Goal: Task Accomplishment & Management: Manage account settings

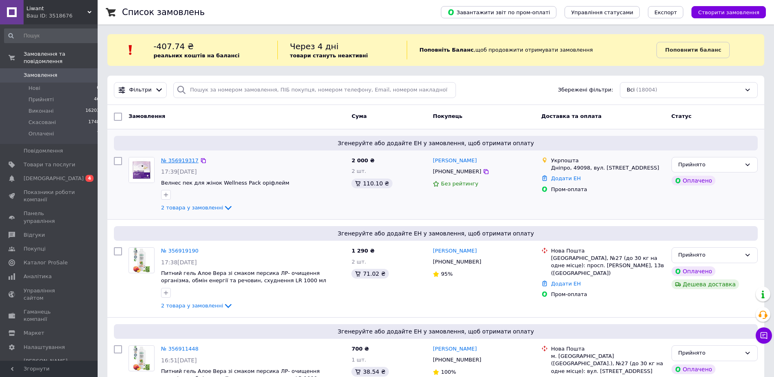
click at [179, 119] on div "Замовлення" at bounding box center [236, 116] width 223 height 15
click at [179, 160] on link "№ 356919317" at bounding box center [179, 160] width 37 height 6
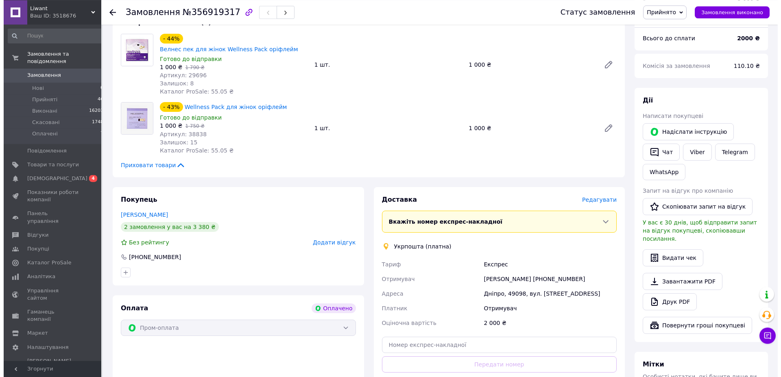
scroll to position [83, 0]
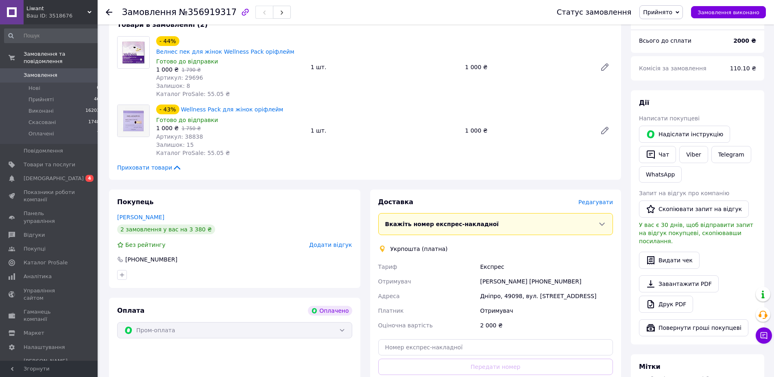
click at [591, 199] on span "Редагувати" at bounding box center [595, 202] width 35 height 7
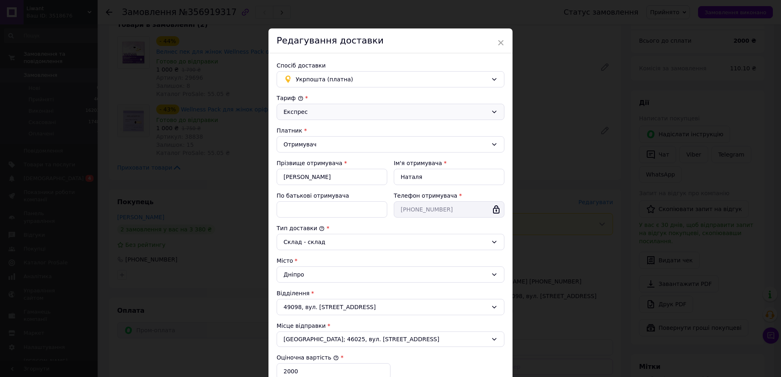
click at [491, 111] on icon at bounding box center [494, 112] width 7 height 7
click at [430, 128] on li "Стандарт" at bounding box center [390, 129] width 227 height 15
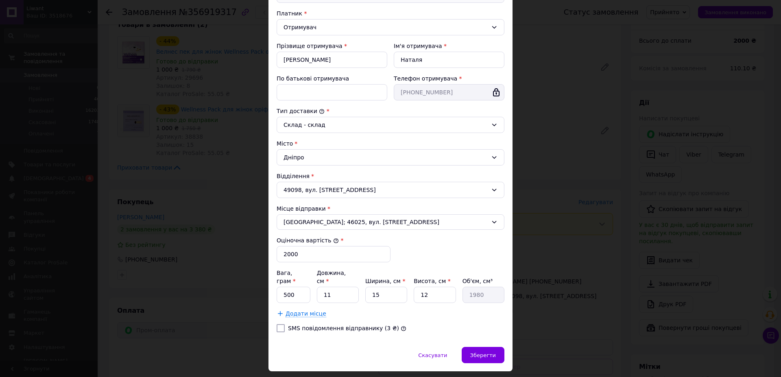
scroll to position [132, 0]
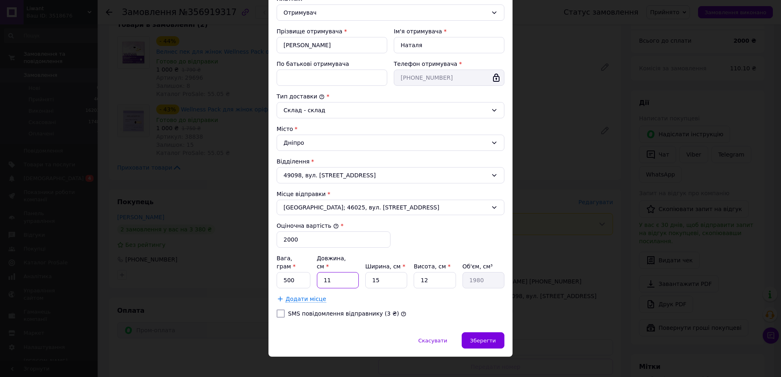
click at [317, 273] on input "11" at bounding box center [338, 280] width 42 height 16
type input "2"
type input "360"
type input "20"
type input "3600"
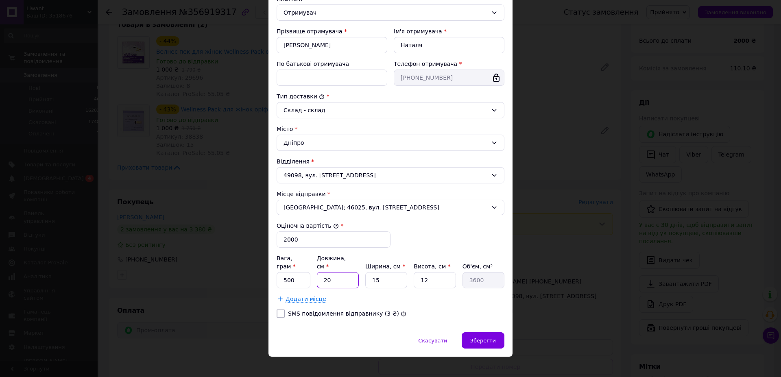
type input "20"
drag, startPoint x: 368, startPoint y: 273, endPoint x: 358, endPoint y: 273, distance: 10.6
click at [365, 273] on input "15" at bounding box center [386, 280] width 42 height 16
type input "1"
type input "240"
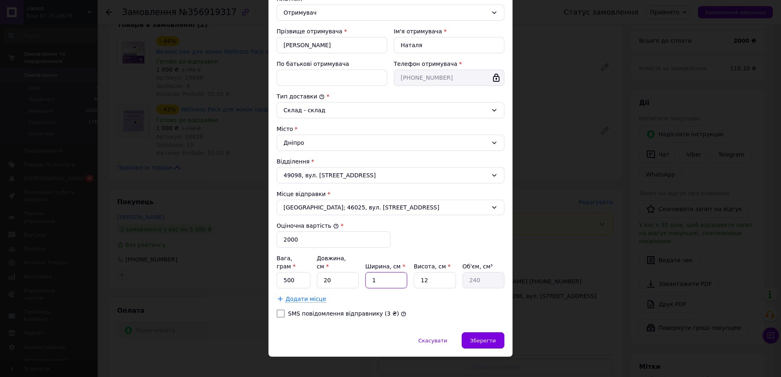
type input "10"
type input "2400"
type input "10"
drag, startPoint x: 429, startPoint y: 270, endPoint x: 416, endPoint y: 273, distance: 12.8
click at [416, 273] on input "12" at bounding box center [435, 280] width 42 height 16
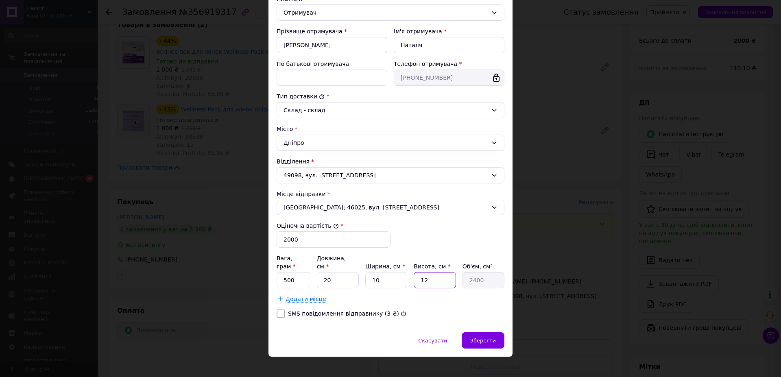
type input "1"
type input "200"
type input "10"
type input "2000"
type input "10"
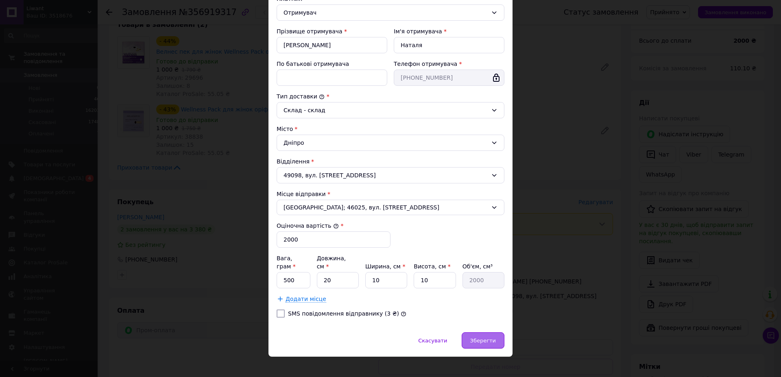
click at [483, 338] on span "Зберегти" at bounding box center [483, 341] width 26 height 6
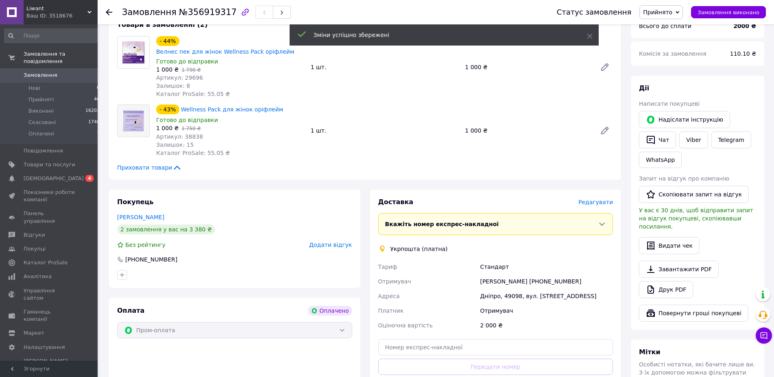
click at [598, 199] on span "Редагувати" at bounding box center [595, 202] width 35 height 7
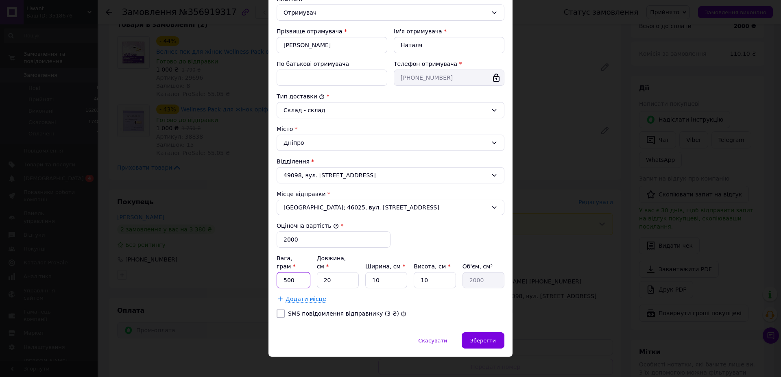
drag, startPoint x: 296, startPoint y: 271, endPoint x: 240, endPoint y: 271, distance: 55.7
click at [277, 272] on input "500" at bounding box center [294, 280] width 34 height 16
type input "2"
type input "250"
click at [475, 338] on span "Зберегти" at bounding box center [483, 341] width 26 height 6
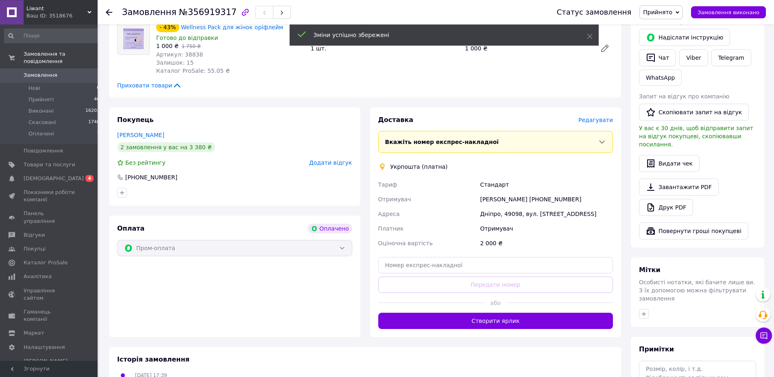
scroll to position [166, 0]
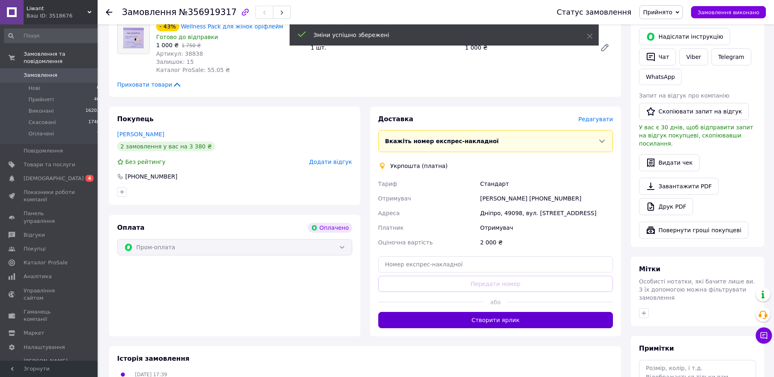
click at [488, 312] on button "Створити ярлик" at bounding box center [495, 320] width 235 height 16
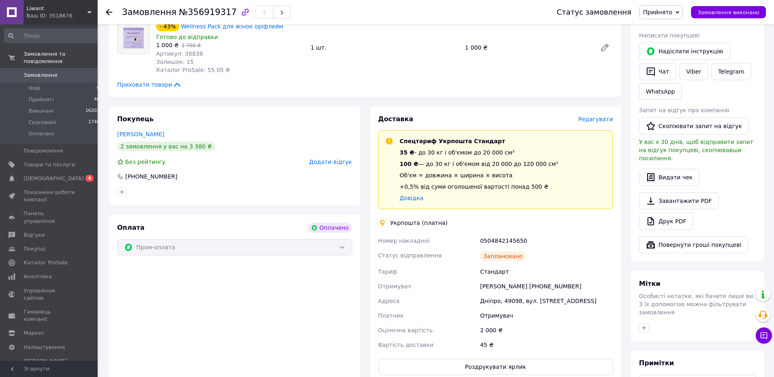
click at [109, 13] on use at bounding box center [109, 12] width 7 height 7
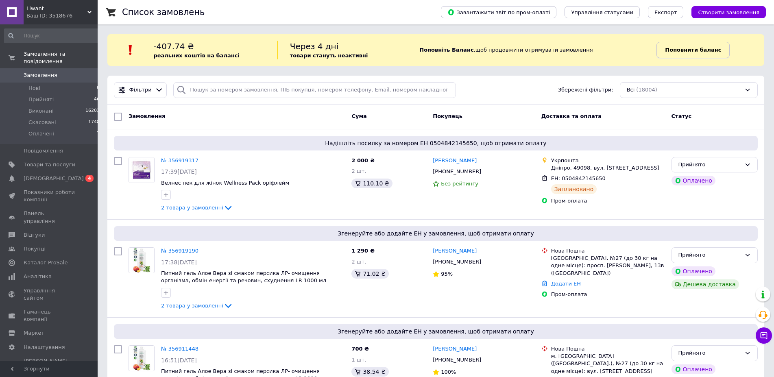
click at [682, 49] on b "Поповнити баланс" at bounding box center [693, 50] width 56 height 6
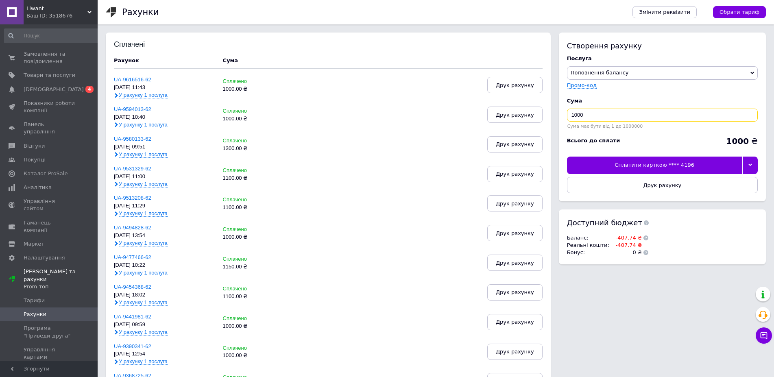
drag, startPoint x: 587, startPoint y: 113, endPoint x: 554, endPoint y: 122, distance: 34.6
click at [567, 122] on input "1000" at bounding box center [662, 115] width 191 height 13
drag, startPoint x: 586, startPoint y: 111, endPoint x: 544, endPoint y: 111, distance: 41.5
click at [567, 111] on input "1100" at bounding box center [662, 115] width 191 height 13
type input "1300"
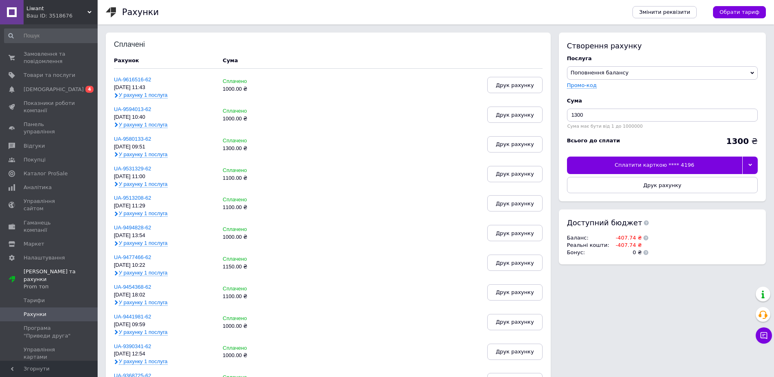
click at [751, 164] on icon at bounding box center [750, 165] width 4 height 4
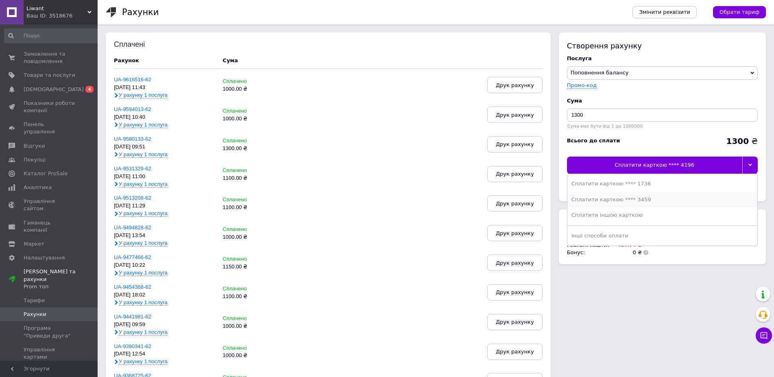
click at [634, 199] on div "Сплатити карткою **** 3459" at bounding box center [662, 199] width 182 height 7
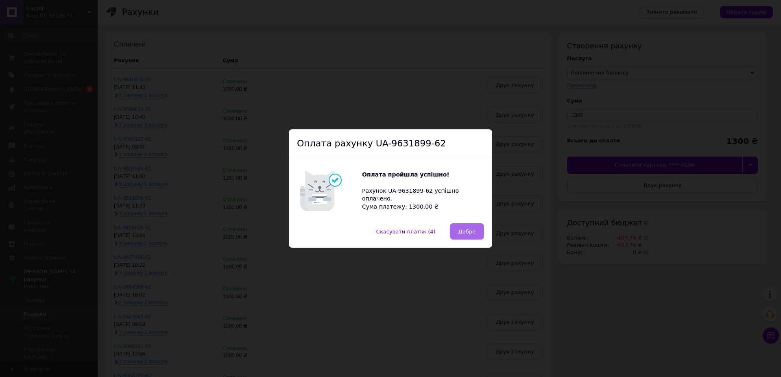
click at [459, 231] on span "Добре" at bounding box center [466, 232] width 17 height 6
